Goal: Information Seeking & Learning: Learn about a topic

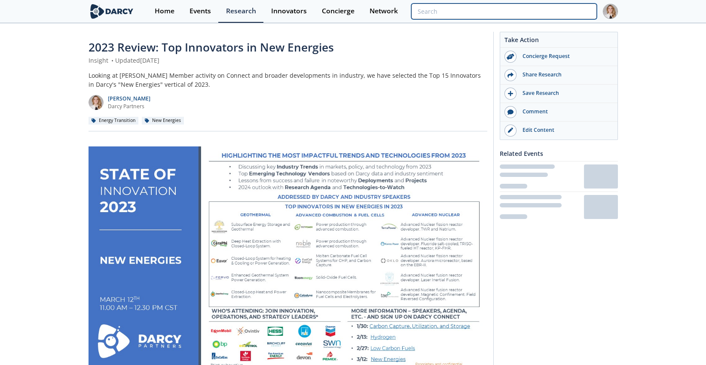
click at [539, 10] on input "search" at bounding box center [503, 11] width 185 height 16
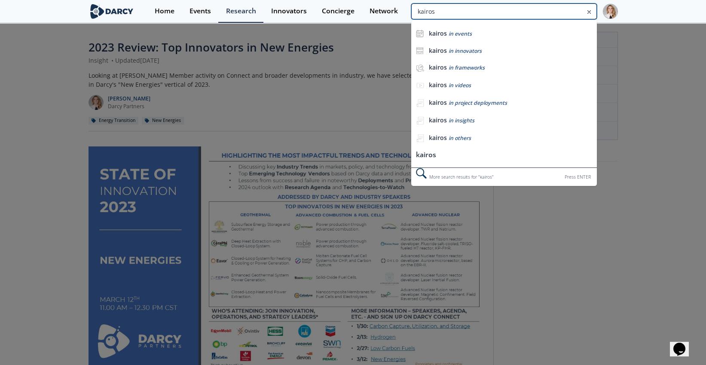
type input "kairos"
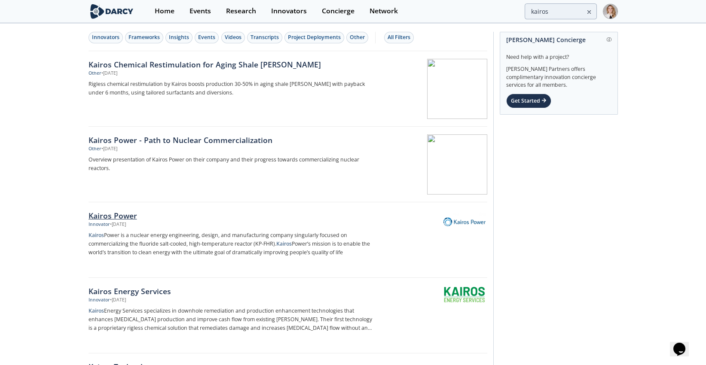
click at [120, 213] on div "Kairos Power" at bounding box center [230, 215] width 284 height 11
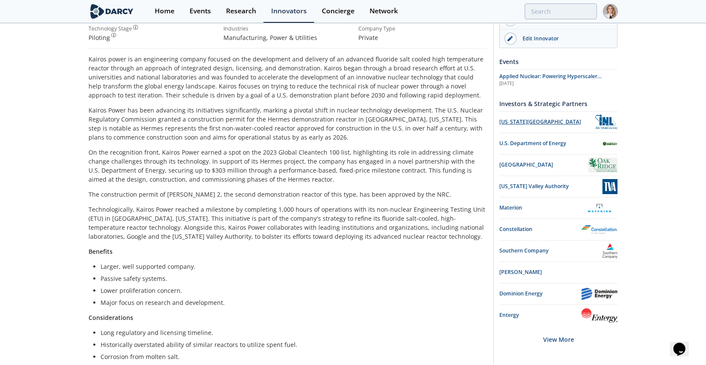
scroll to position [191, 0]
click at [528, 79] on span "Applied Nuclear: Powering Hyperscaler Demand" at bounding box center [550, 80] width 102 height 15
